Goal: Information Seeking & Learning: Learn about a topic

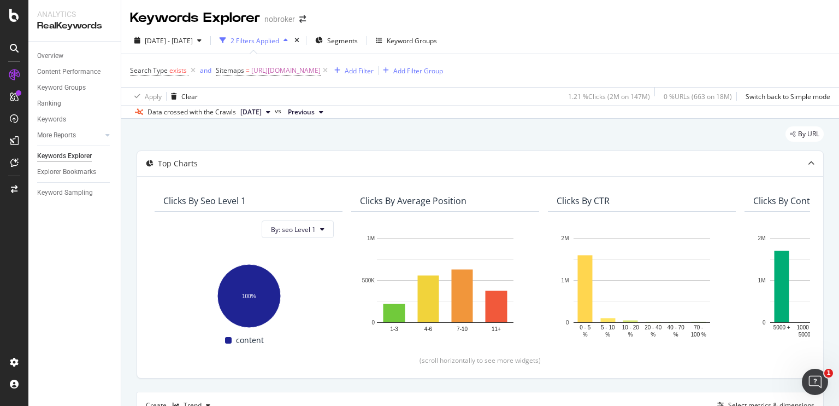
scroll to position [444, 0]
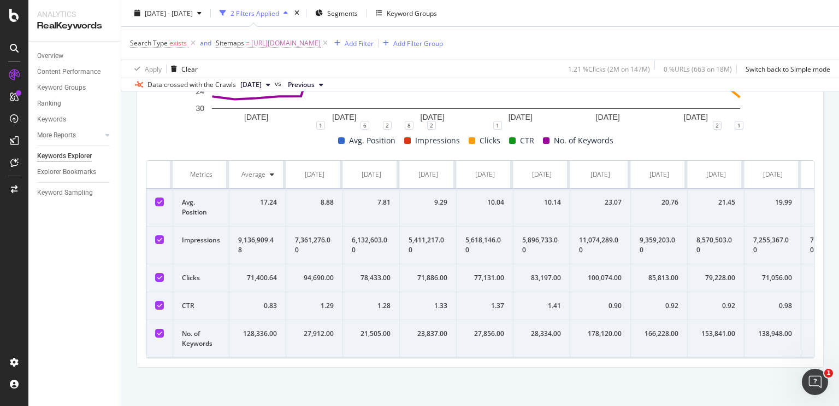
click at [238, 235] on div "9,136,909.48" at bounding box center [257, 245] width 39 height 20
drag, startPoint x: 238, startPoint y: 234, endPoint x: 247, endPoint y: 234, distance: 8.7
click at [247, 235] on div "9,136,909.48" at bounding box center [257, 245] width 39 height 20
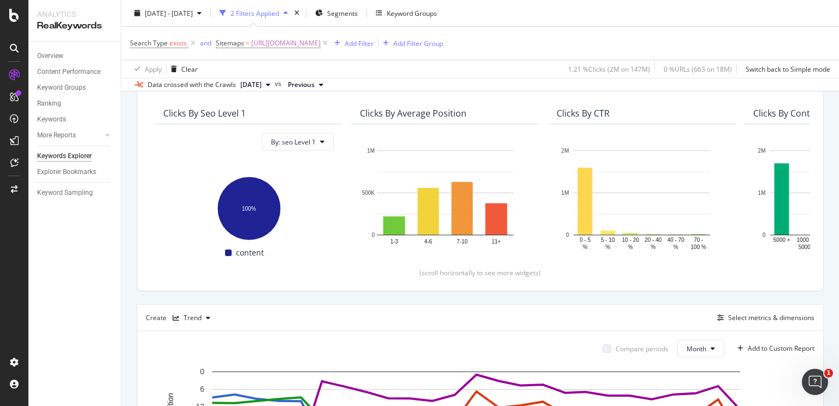
scroll to position [0, 0]
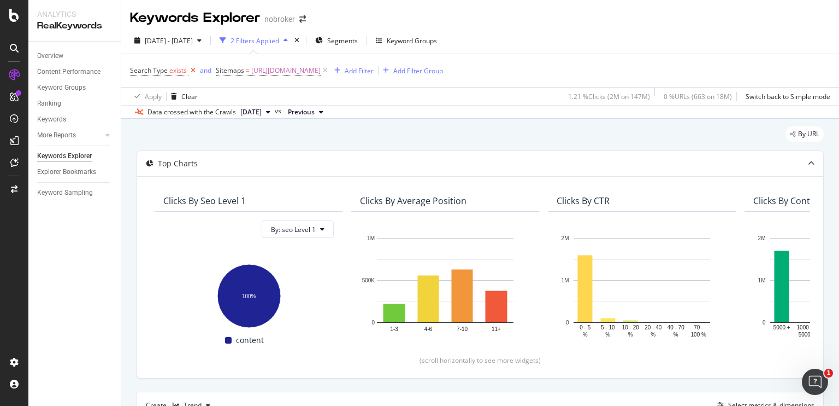
click at [192, 73] on icon at bounding box center [193, 70] width 9 height 11
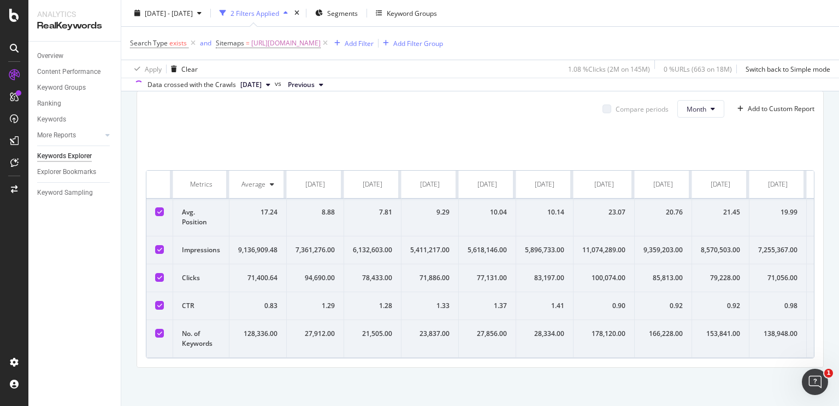
scroll to position [326, 0]
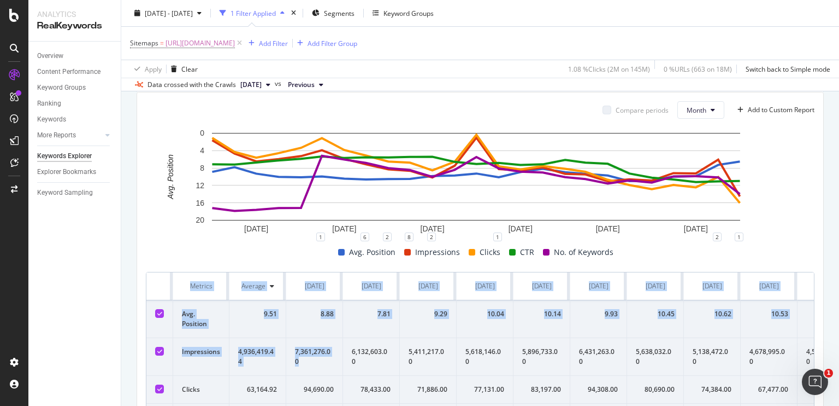
drag, startPoint x: 182, startPoint y: 277, endPoint x: 310, endPoint y: 374, distance: 161.4
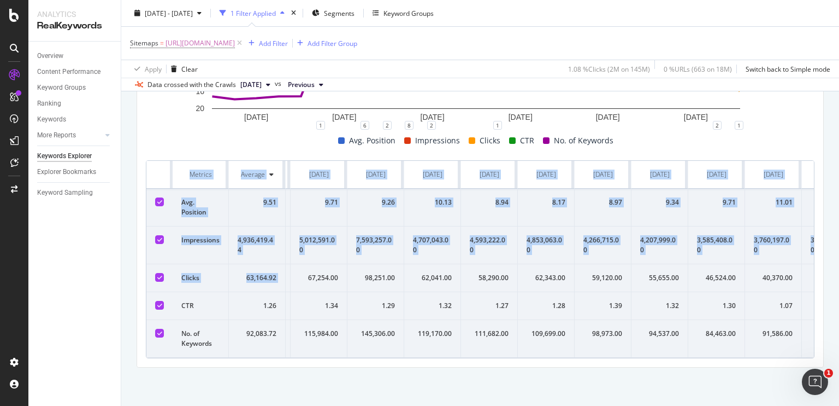
scroll to position [0, 901]
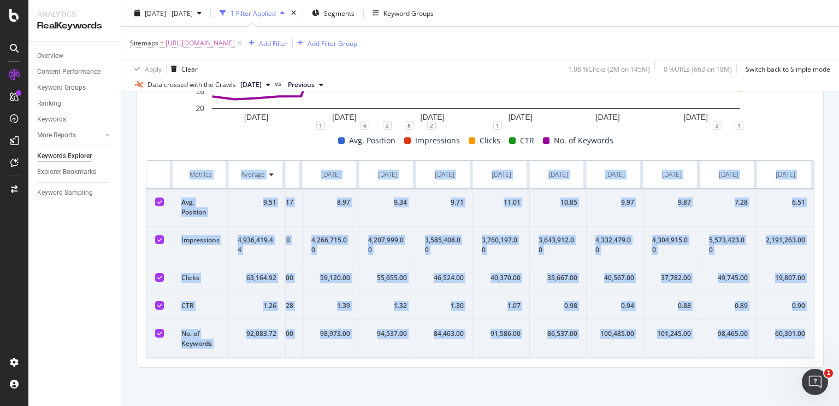
click at [801, 330] on td "60,301.00" at bounding box center [785, 339] width 57 height 38
copy table "Metrics Average [DATE] [DATE] [DATE] [DATE] [DATE] [DATE] [DATE] [DATE] [DATE] …"
click at [235, 42] on span "[URL][DOMAIN_NAME]" at bounding box center [200, 43] width 69 height 15
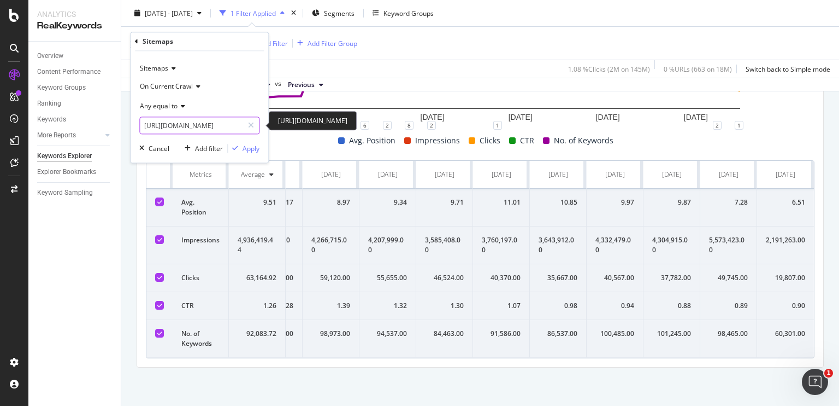
click at [212, 123] on input "[URL][DOMAIN_NAME]" at bounding box center [191, 125] width 103 height 17
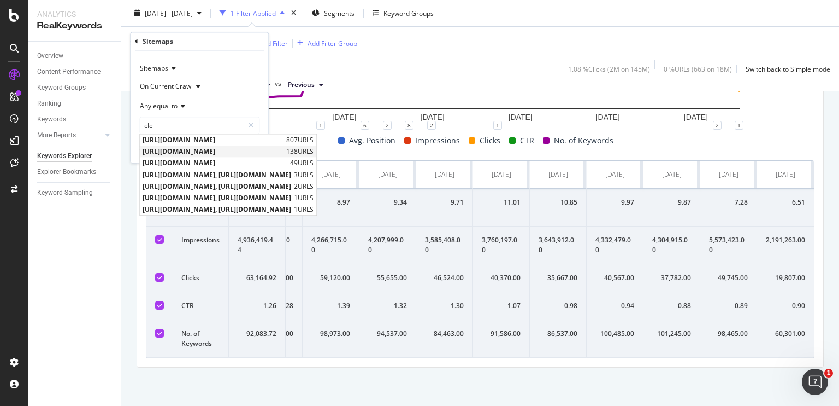
click at [217, 150] on span "[URL][DOMAIN_NAME]" at bounding box center [213, 151] width 141 height 9
type input "[URL][DOMAIN_NAME]"
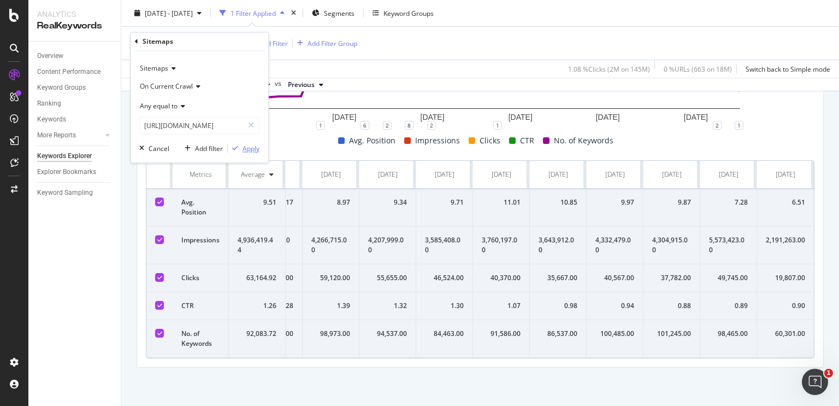
click at [245, 144] on div "Apply" at bounding box center [244, 149] width 32 height 10
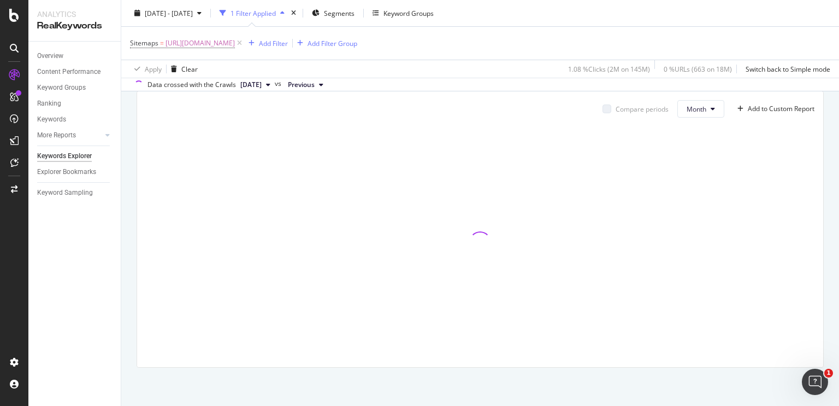
scroll to position [326, 0]
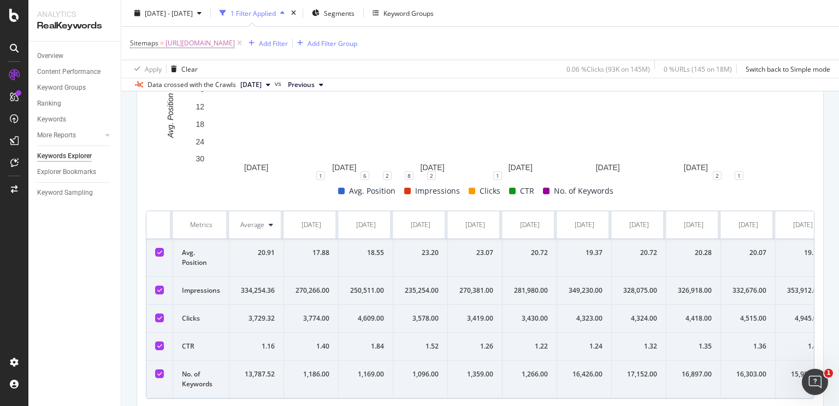
scroll to position [392, 0]
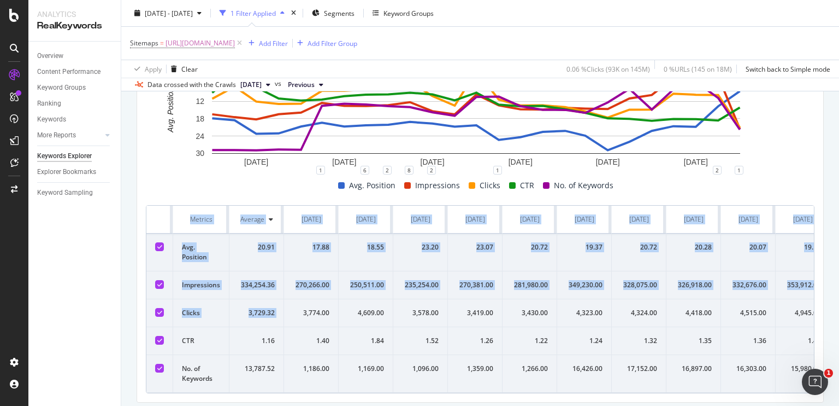
drag, startPoint x: 184, startPoint y: 215, endPoint x: 302, endPoint y: 326, distance: 162.0
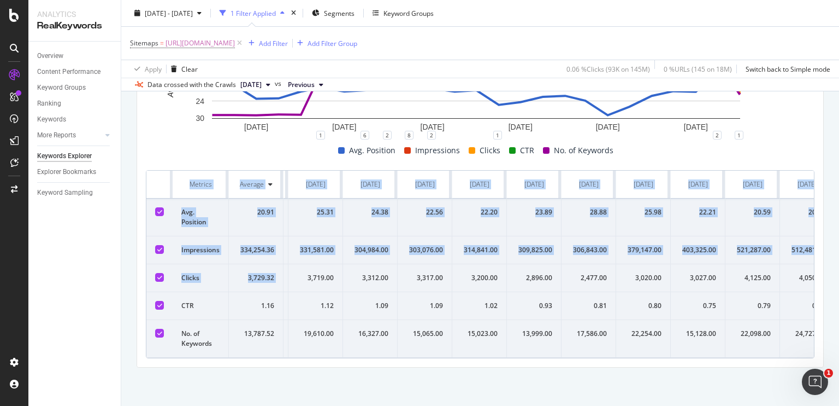
scroll to position [0, 844]
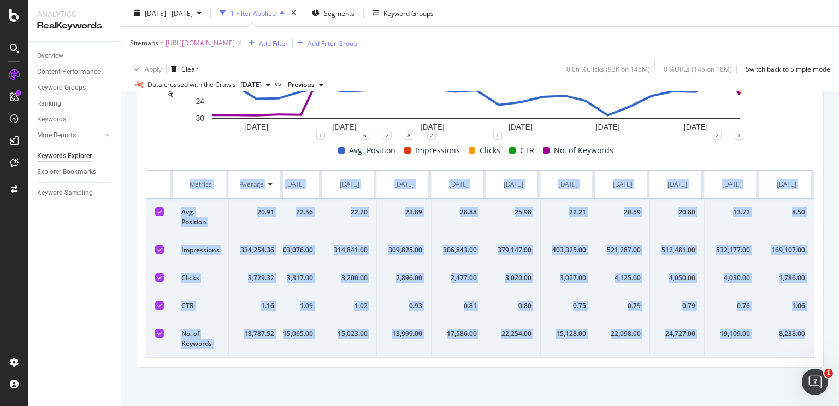
click at [803, 327] on td "8,238.00" at bounding box center [787, 339] width 55 height 38
copy table "Metrics Average Oct. 2023 Nov. 2023 Dec. 2023 Jan. 2024 Feb. 2024 Mar. 2024 Apr…"
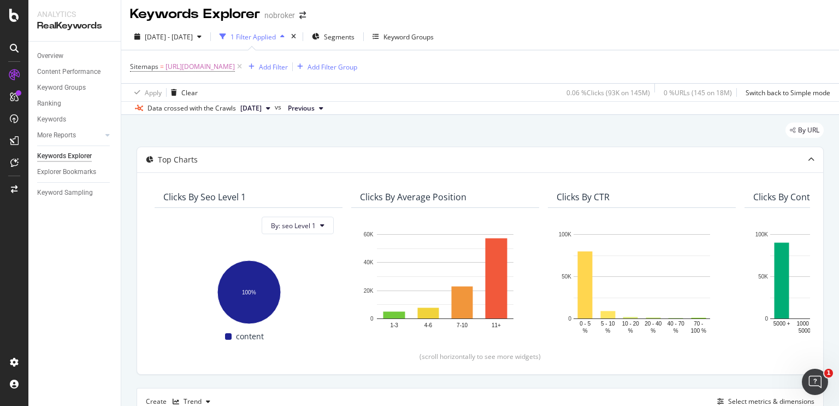
scroll to position [0, 0]
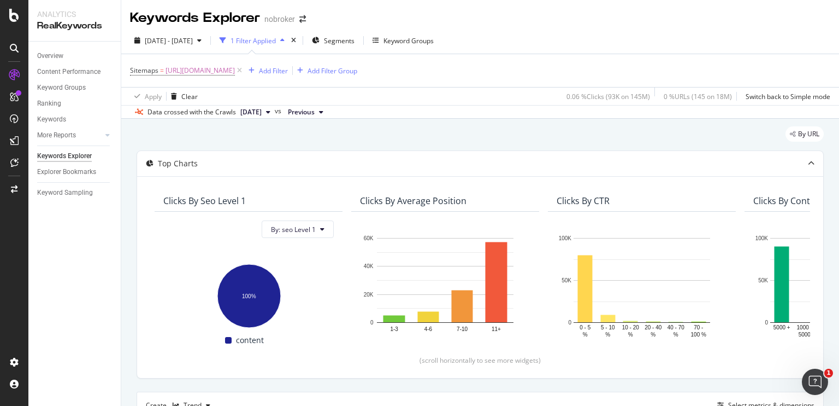
click at [501, 108] on div "Data crossed with the Crawls 2025 Sep. 1st vs Previous" at bounding box center [480, 111] width 718 height 13
